Goal: Transaction & Acquisition: Purchase product/service

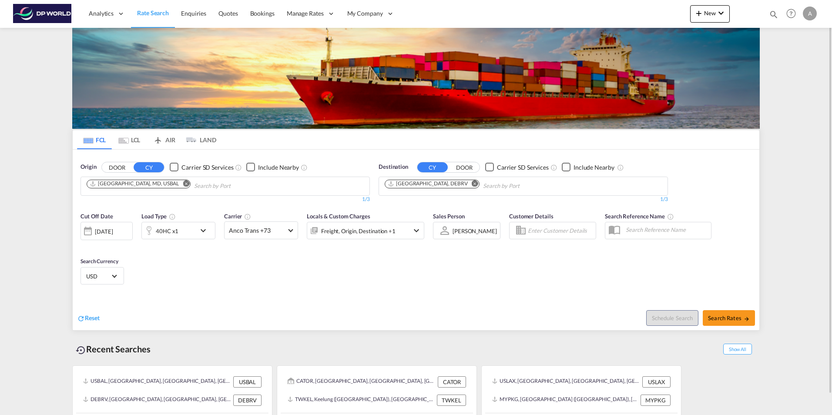
click at [709, 192] on div "Origin DOOR CY Carrier SD Services Include Nearby [GEOGRAPHIC_DATA], MD, [GEOGR…" at bounding box center [416, 179] width 687 height 58
click at [183, 183] on md-icon "Remove" at bounding box center [186, 183] width 7 height 7
click at [156, 183] on input "Chips input." at bounding box center [128, 186] width 83 height 14
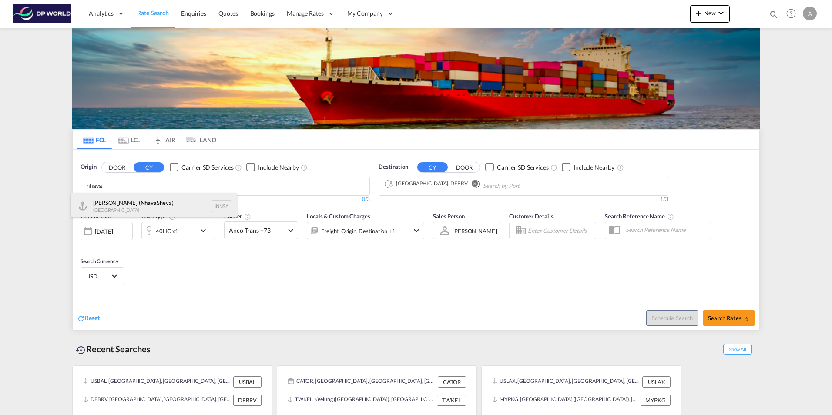
type input "nhava"
drag, startPoint x: 156, startPoint y: 200, endPoint x: 431, endPoint y: 186, distance: 275.5
click at [156, 200] on div "[PERSON_NAME] ( [PERSON_NAME]) [GEOGRAPHIC_DATA] INNSA" at bounding box center [153, 206] width 165 height 26
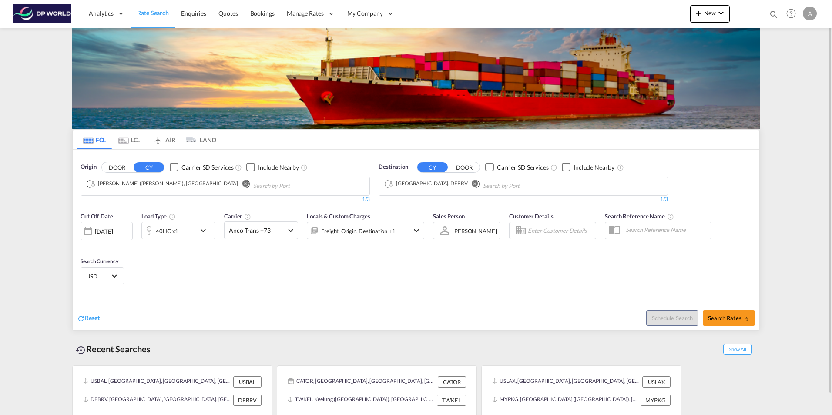
click at [472, 182] on md-icon "Remove" at bounding box center [475, 183] width 7 height 7
click at [465, 185] on input "Chips input." at bounding box center [426, 186] width 83 height 14
click at [417, 190] on body "Analytics Reports Dashboard Rate Search Enquiries Quotes Bookings" at bounding box center [416, 207] width 832 height 415
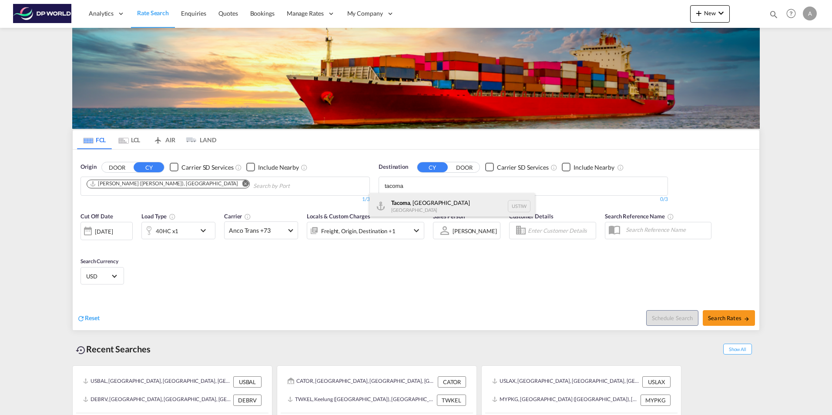
type input "tacoma"
click at [418, 204] on div "Tacoma , [GEOGRAPHIC_DATA] [GEOGRAPHIC_DATA] [GEOGRAPHIC_DATA]" at bounding box center [452, 206] width 165 height 26
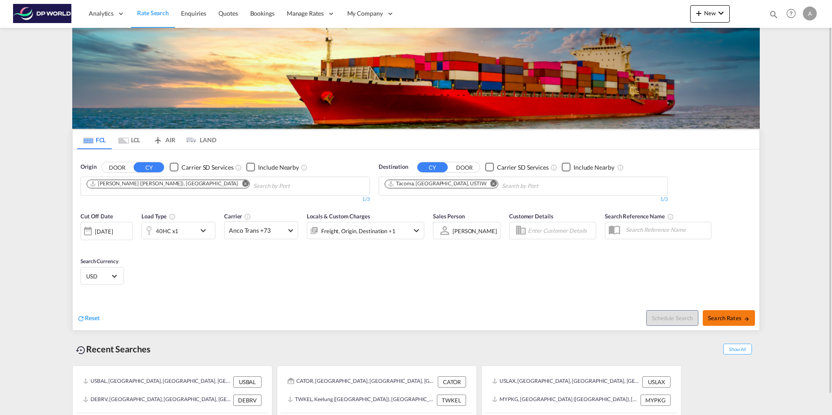
click at [734, 310] on button "Search Rates" at bounding box center [729, 318] width 52 height 16
type input "INNSA to USTIW / [DATE]"
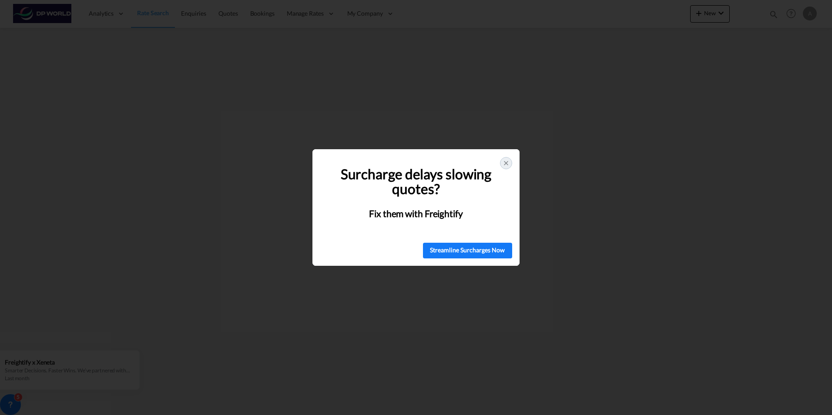
click at [505, 159] on div at bounding box center [506, 163] width 12 height 12
